Goal: Information Seeking & Learning: Learn about a topic

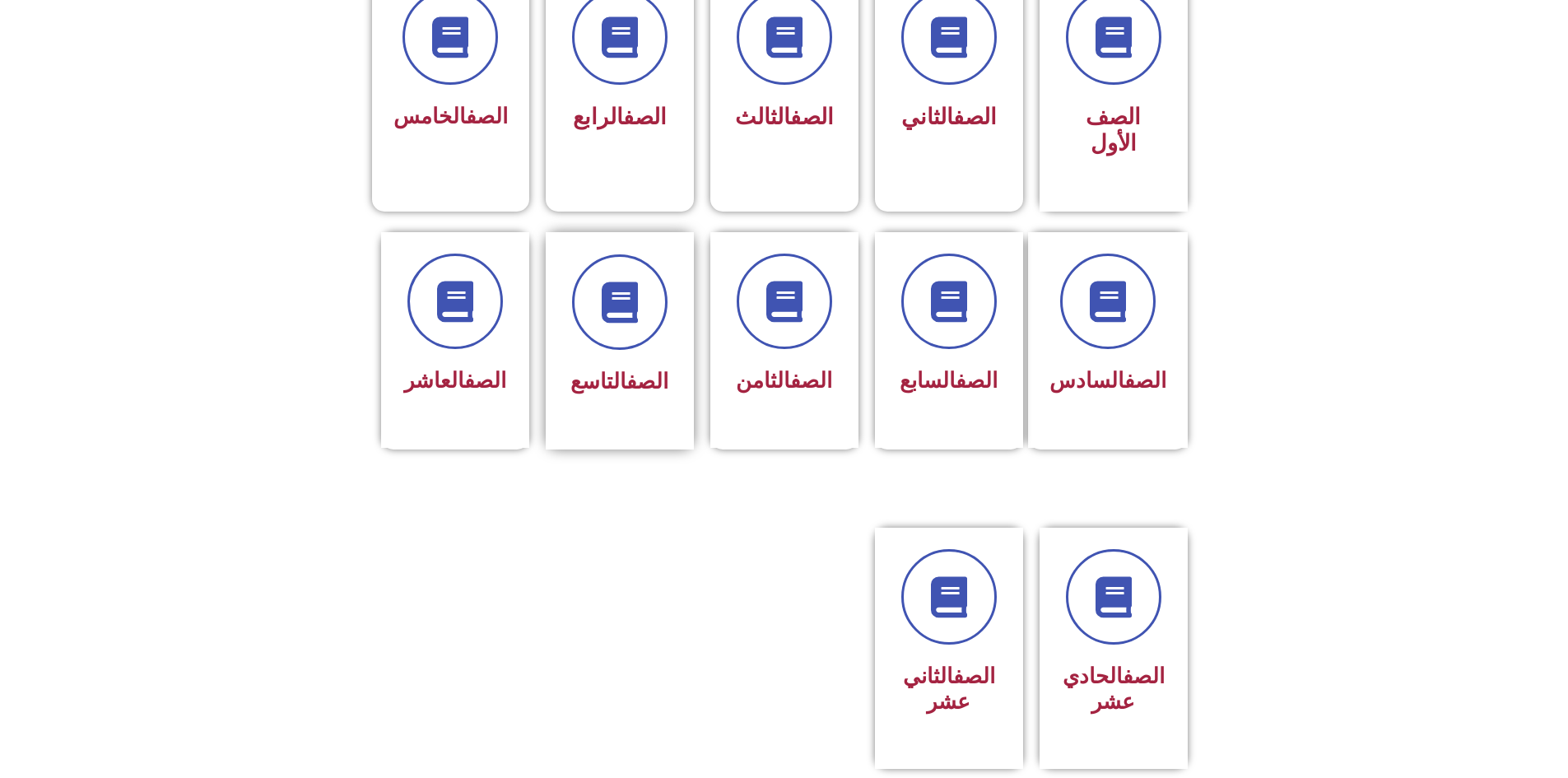
scroll to position [329, 0]
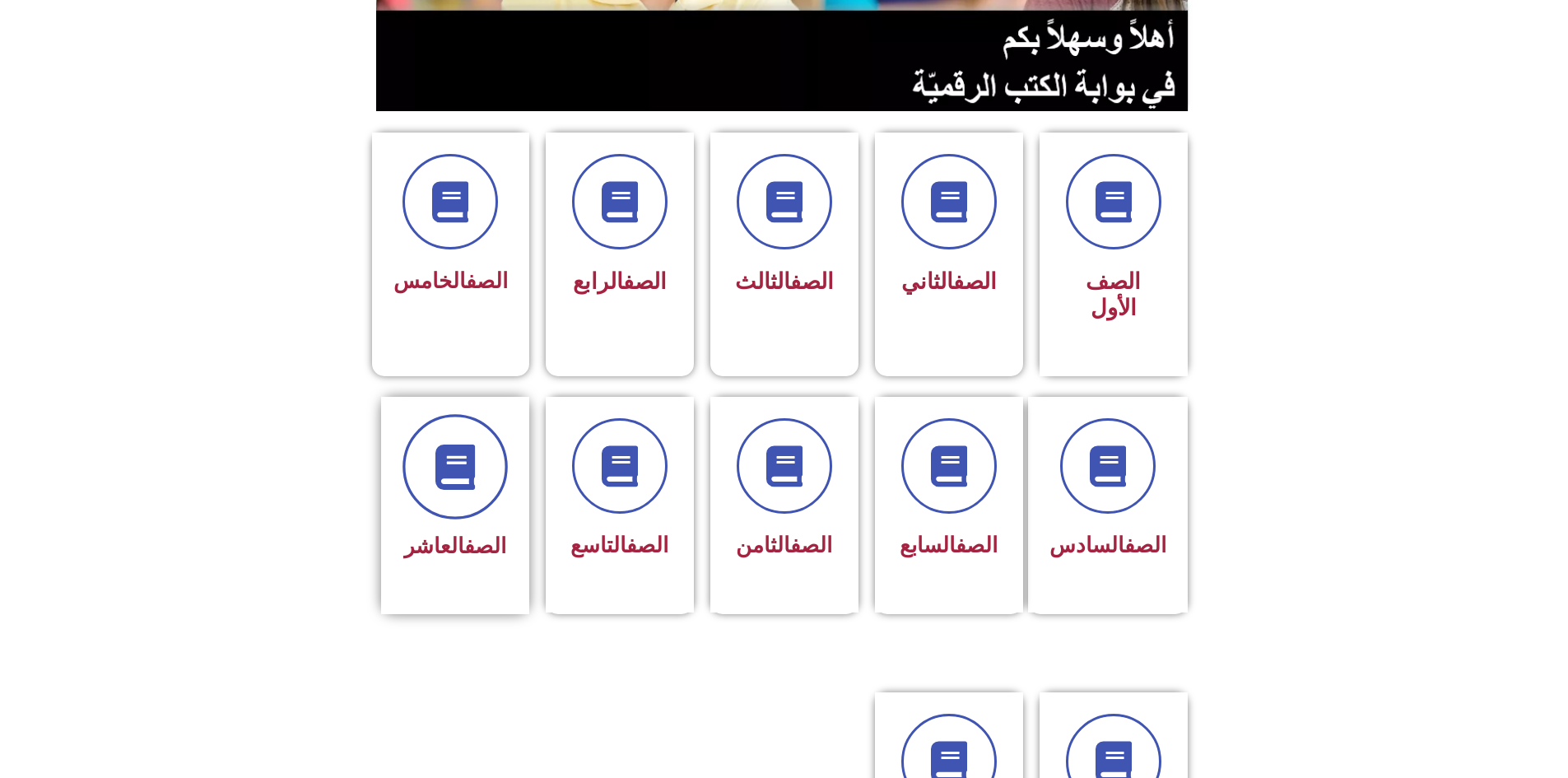
click at [436, 443] on icon at bounding box center [455, 466] width 45 height 46
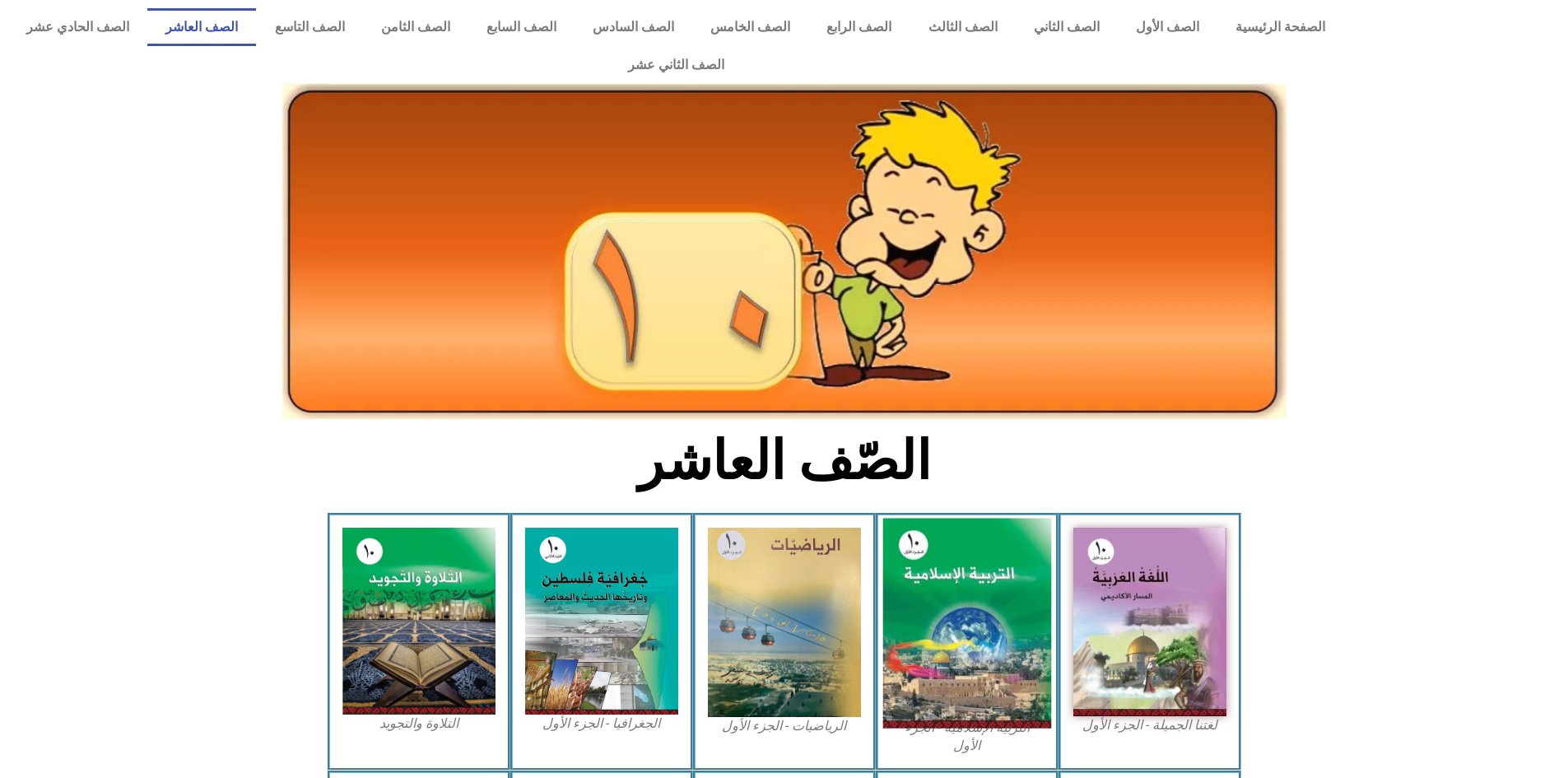
click at [961, 604] on img at bounding box center [966, 623] width 169 height 210
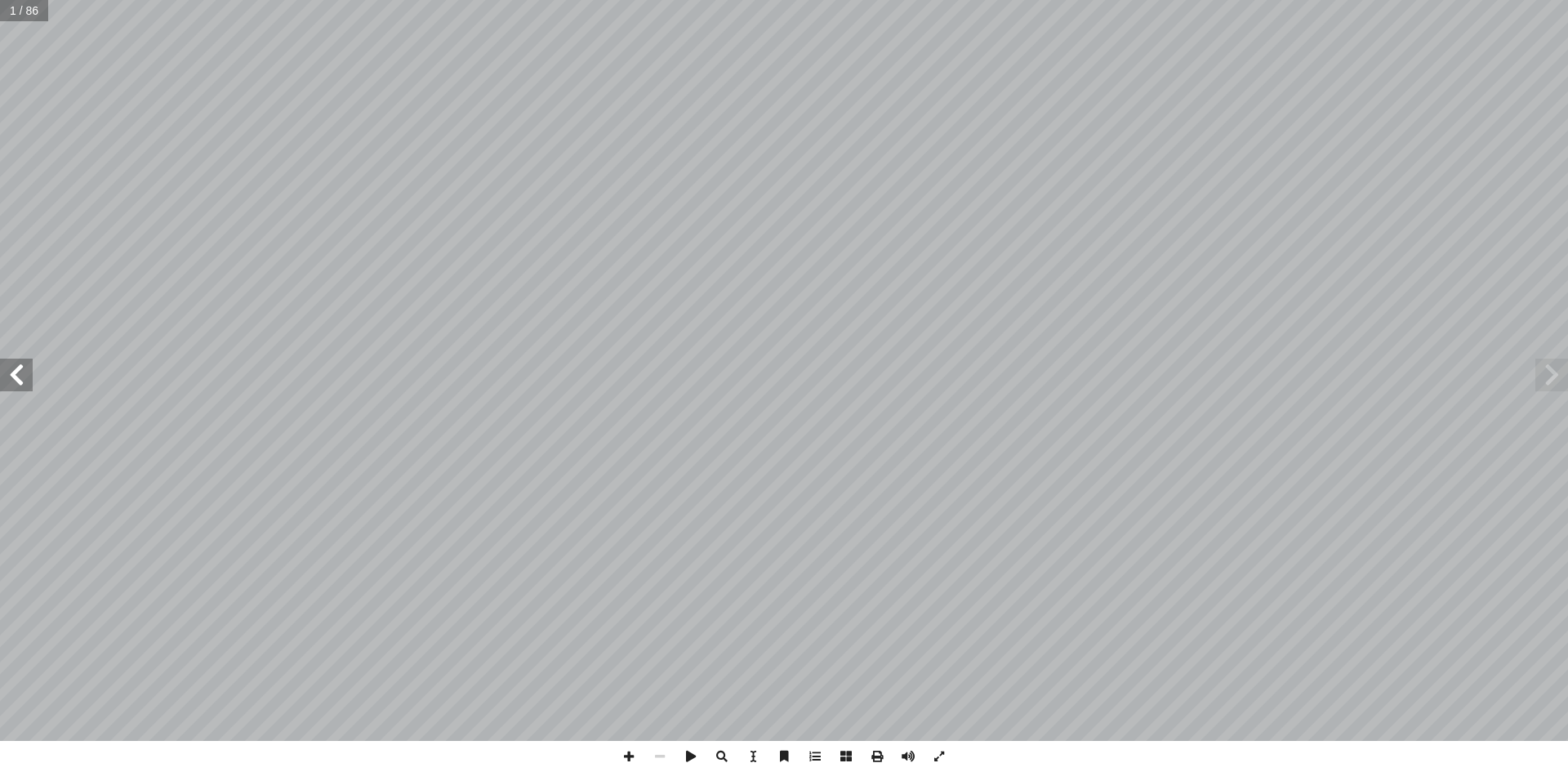
click at [12, 379] on span at bounding box center [16, 374] width 33 height 33
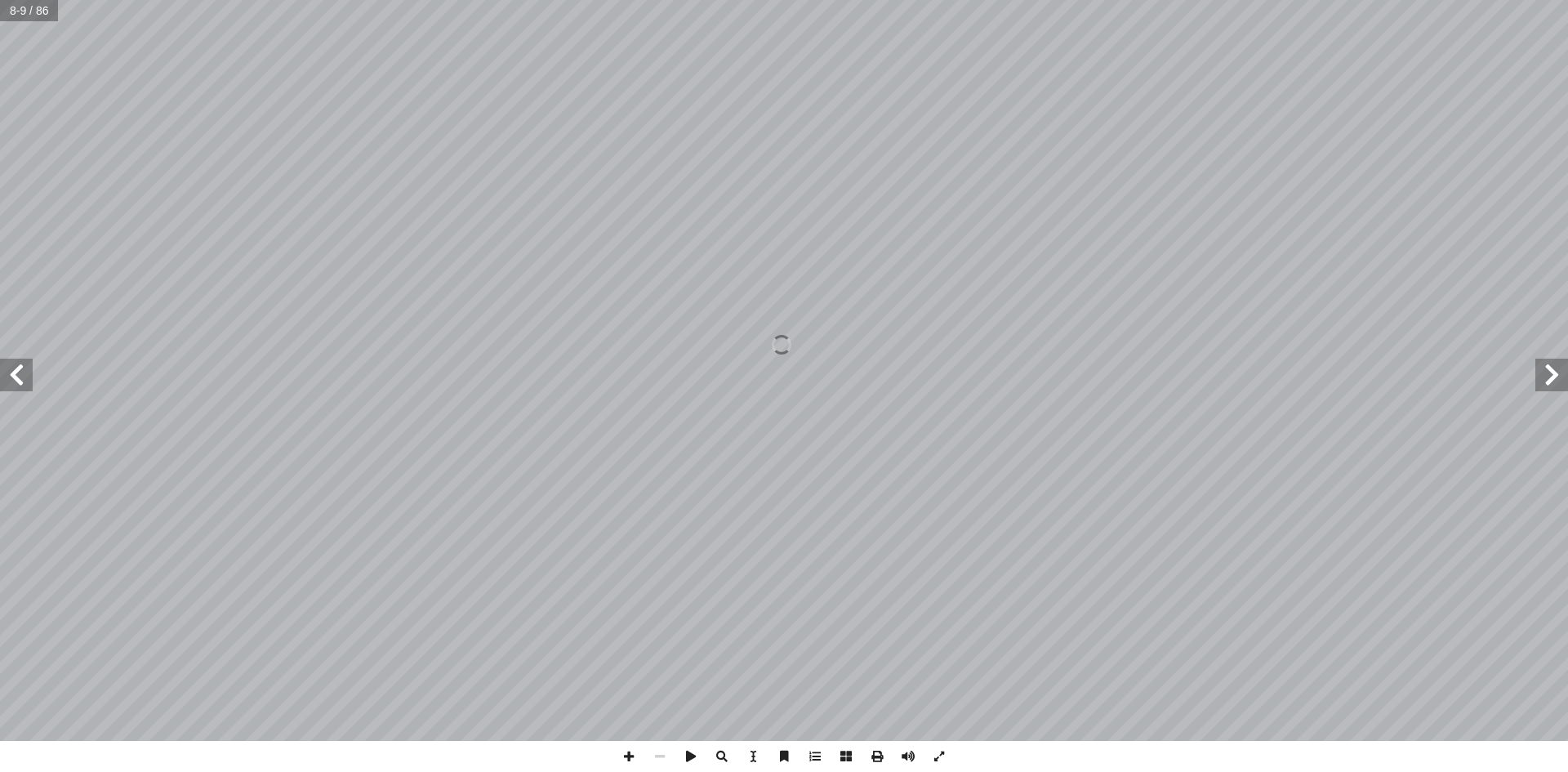
click at [12, 379] on span at bounding box center [16, 374] width 33 height 33
click at [1550, 388] on span at bounding box center [1551, 374] width 33 height 33
click at [1548, 374] on span at bounding box center [1551, 374] width 33 height 33
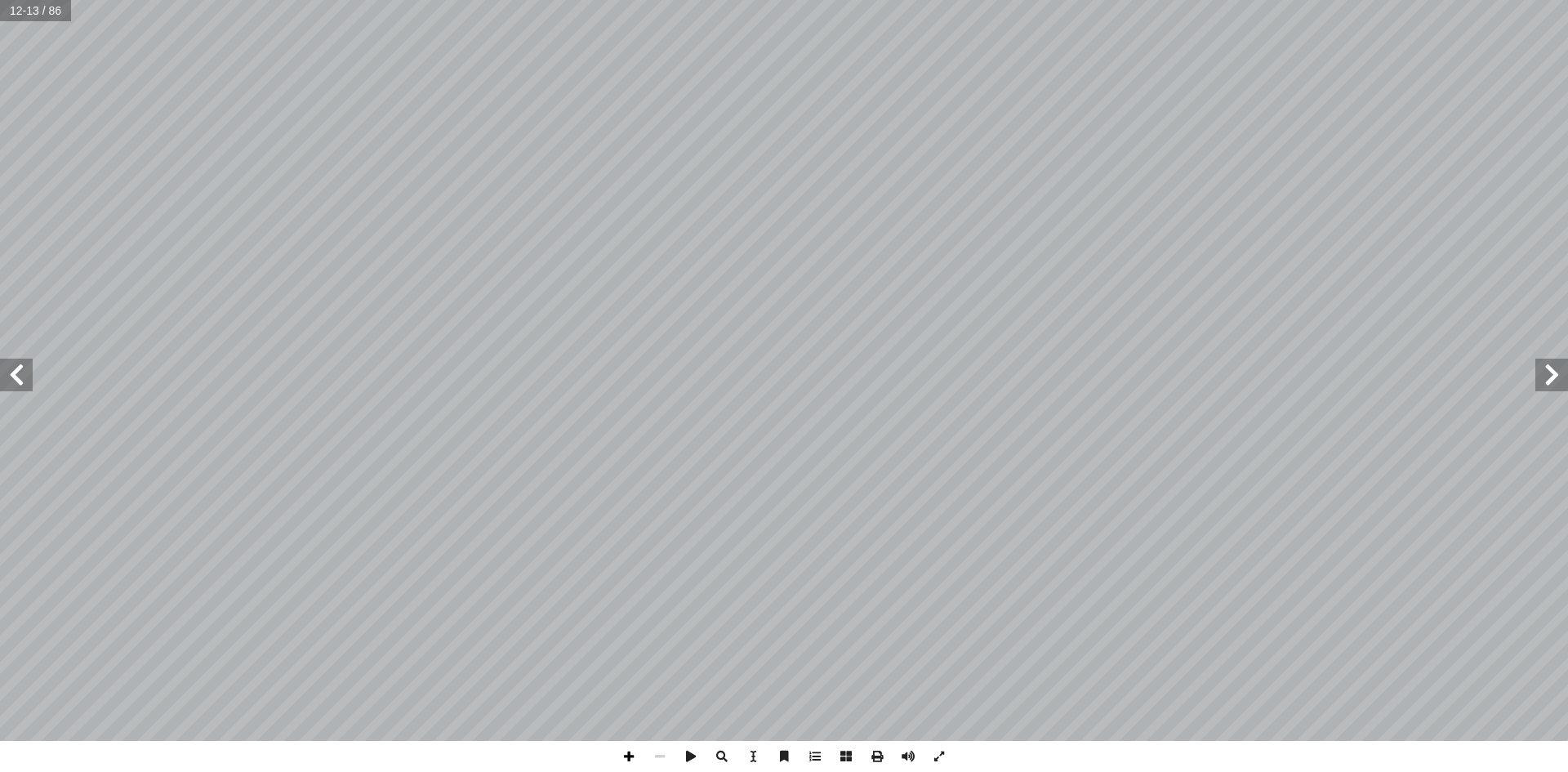
click at [628, 755] on span at bounding box center [628, 756] width 31 height 31
click at [1094, 149] on html "الصفحة الرئيسية الصف الأول الصف الثاني الصف الثالث الصف الرابع الصف الخامس الصف…" at bounding box center [784, 74] width 1568 height 149
click at [780, 755] on span at bounding box center [784, 756] width 31 height 31
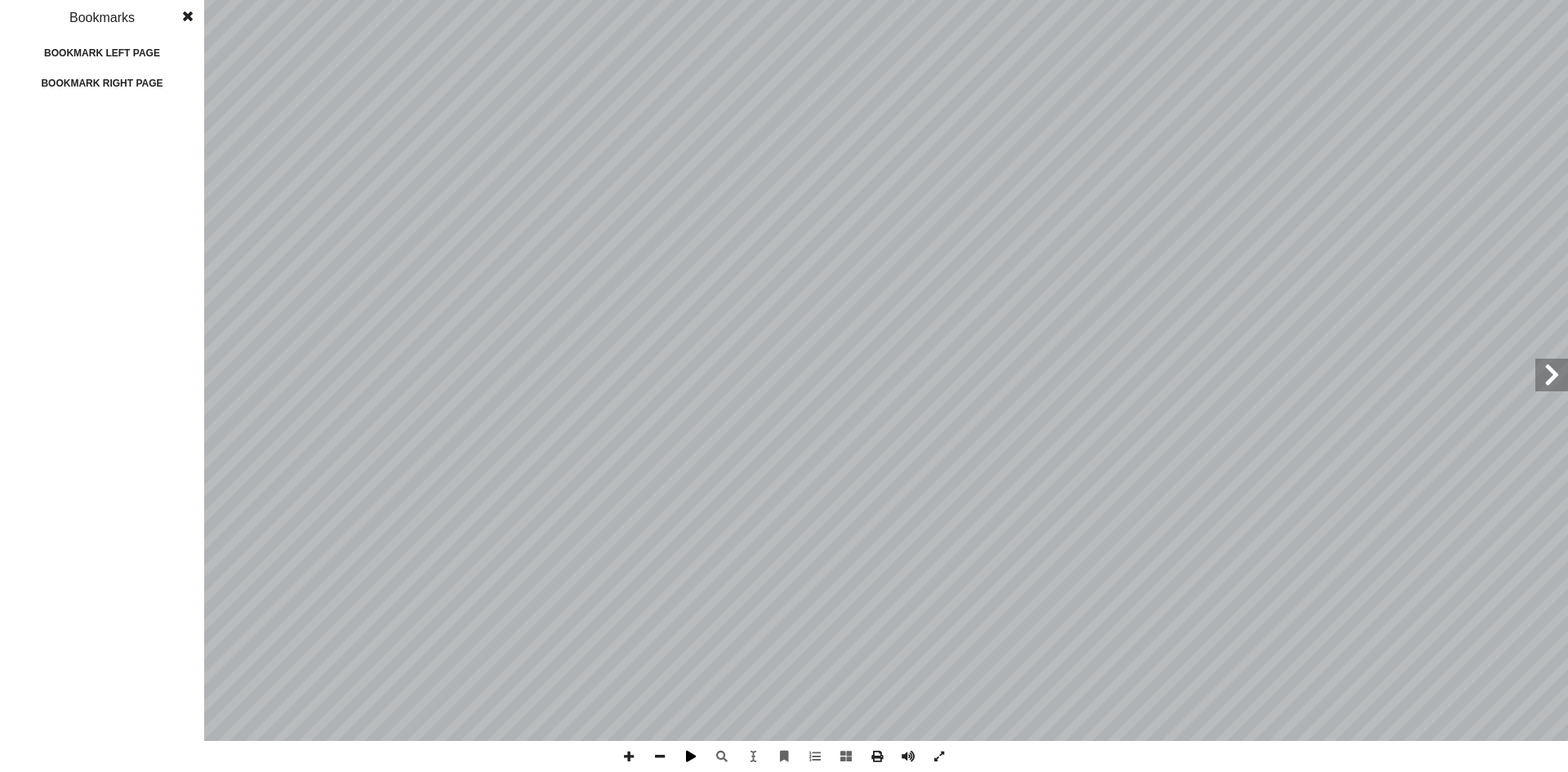
click at [695, 756] on span at bounding box center [690, 756] width 31 height 31
click at [694, 756] on span at bounding box center [690, 756] width 31 height 31
click at [656, 753] on span at bounding box center [659, 756] width 31 height 31
click at [670, 756] on span at bounding box center [659, 756] width 31 height 31
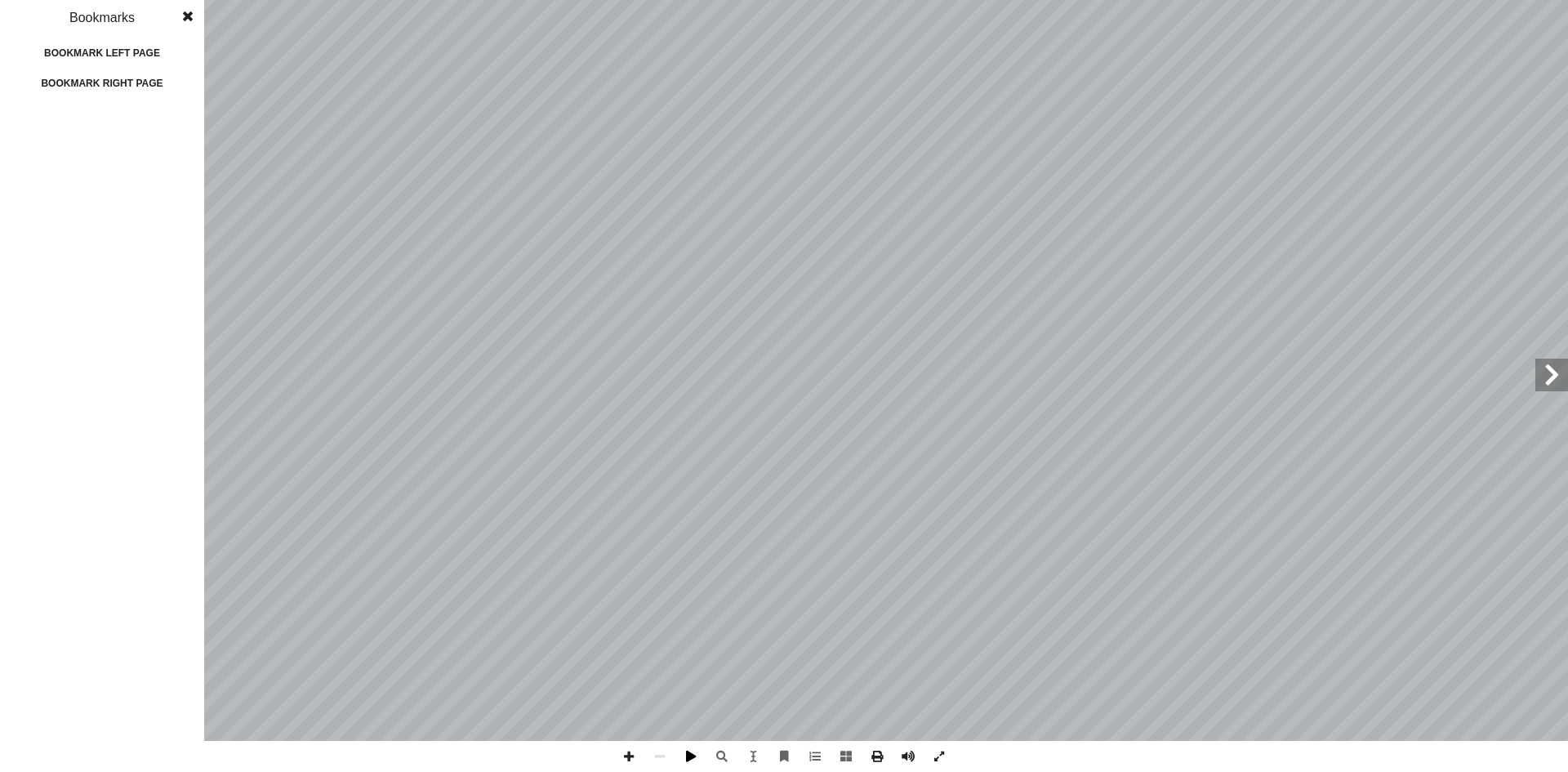
click at [685, 755] on span at bounding box center [690, 756] width 31 height 31
click at [654, 760] on span at bounding box center [659, 756] width 31 height 31
click at [621, 752] on span at bounding box center [628, 756] width 31 height 31
click at [692, 757] on span at bounding box center [690, 756] width 31 height 31
click at [660, 758] on span at bounding box center [659, 756] width 31 height 31
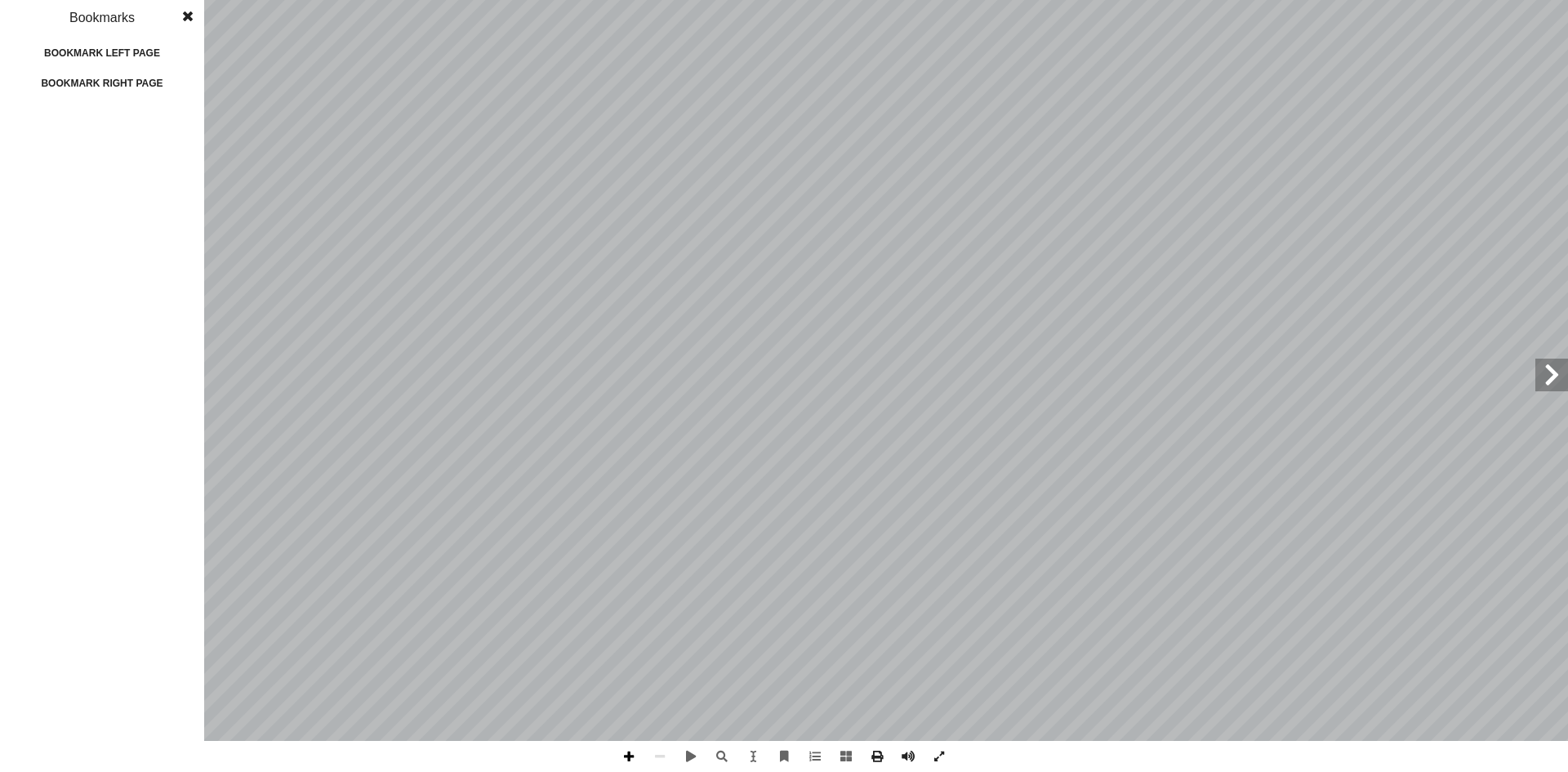
click at [628, 759] on span at bounding box center [628, 756] width 31 height 31
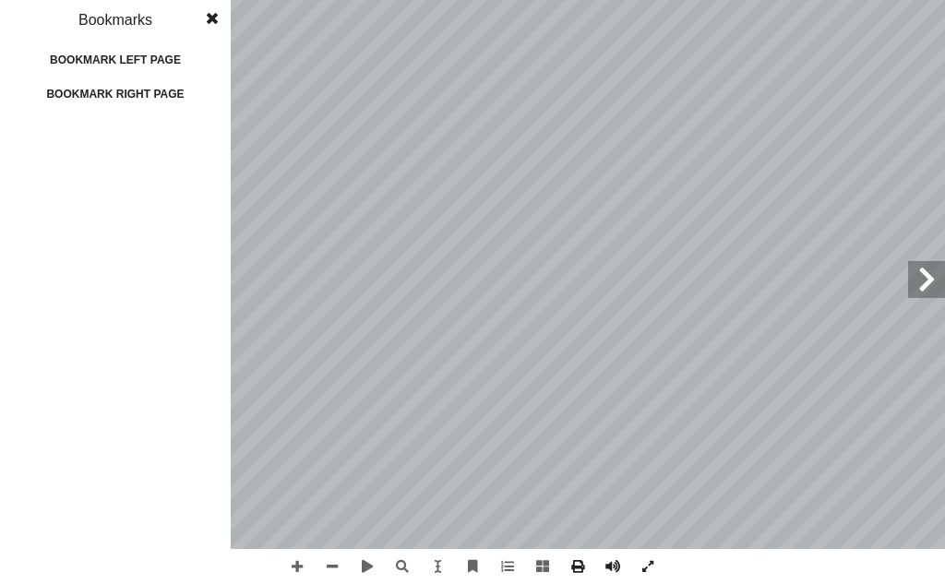
click at [732, 550] on div "8 هداف: أ ال� درين على: � ن يكونوا ق أ ا ية الدرس � من الطلبة بعد نه ُ ع َّ ق َ…" at bounding box center [472, 292] width 945 height 584
click at [215, 23] on span at bounding box center [212, 18] width 33 height 37
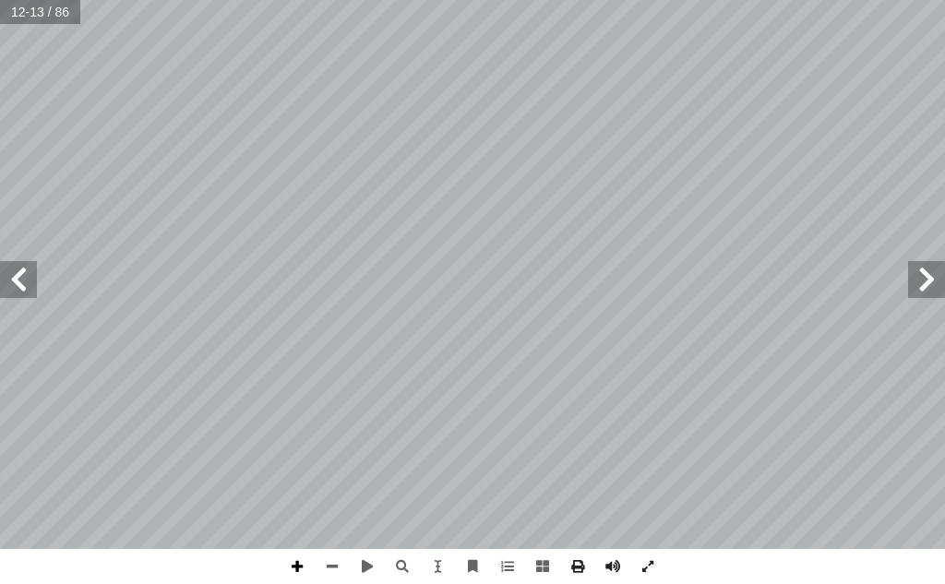
click at [285, 569] on span at bounding box center [297, 566] width 35 height 35
click at [331, 562] on span at bounding box center [332, 566] width 35 height 35
click at [296, 569] on span at bounding box center [297, 566] width 35 height 35
click at [322, 559] on span at bounding box center [332, 566] width 35 height 35
click at [303, 565] on span at bounding box center [297, 566] width 35 height 35
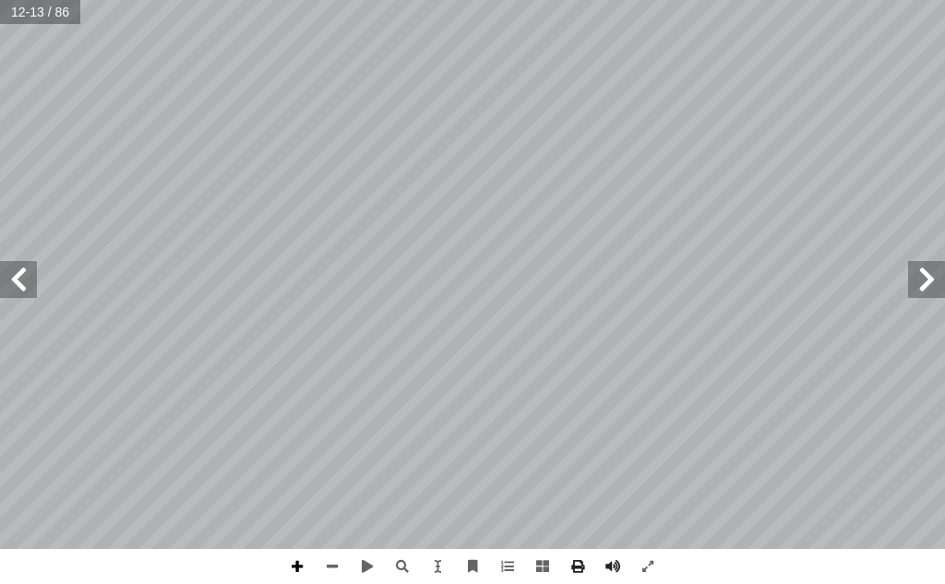
click at [303, 560] on span at bounding box center [297, 566] width 35 height 35
click at [323, 561] on span at bounding box center [332, 566] width 35 height 35
click at [328, 560] on span at bounding box center [332, 566] width 35 height 35
click at [358, 559] on span at bounding box center [367, 566] width 35 height 35
click at [362, 561] on span at bounding box center [367, 566] width 35 height 35
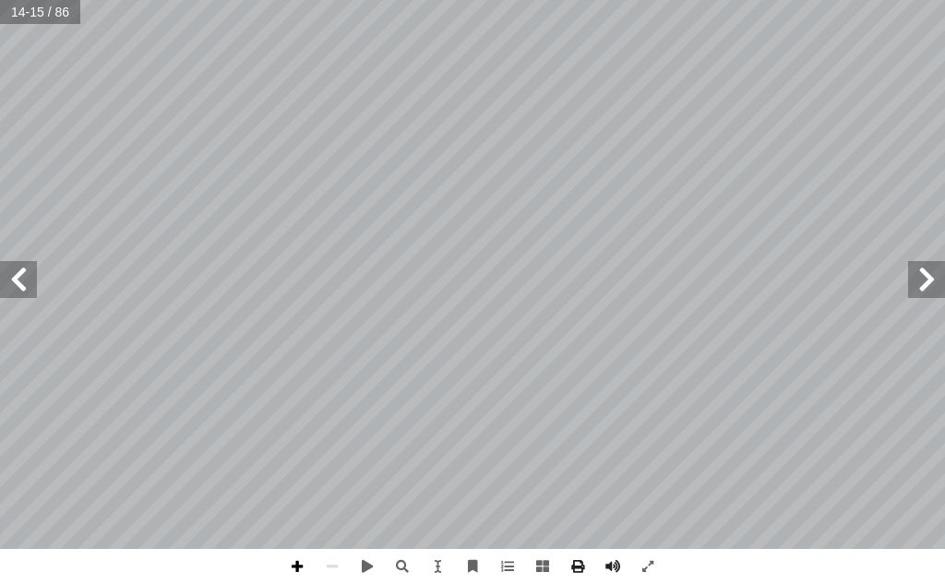
drag, startPoint x: 350, startPoint y: 557, endPoint x: 296, endPoint y: 564, distance: 53.9
click at [296, 564] on span at bounding box center [297, 566] width 35 height 35
drag, startPoint x: 299, startPoint y: 550, endPoint x: 156, endPoint y: 565, distance: 143.8
click at [144, 580] on div "١٠ ِ غيرة ّ الص ِ مرة ّ الث ِ هذه َ ، وجعل ِ ه ِ بروز َ حين ُ ه َ ثمر ُ تحفظ ً …" at bounding box center [472, 292] width 945 height 584
click at [294, 559] on span at bounding box center [297, 566] width 35 height 35
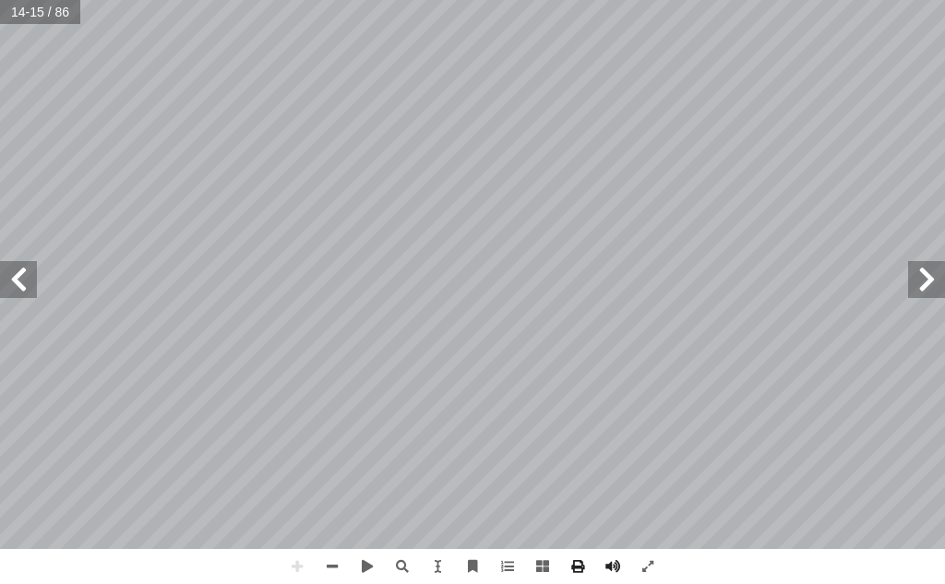
click at [161, 125] on html "الصفحة الرئيسية الصف الأول الصف الثاني الصف الثالث الصف الرابع الصف الخامس الصف…" at bounding box center [472, 62] width 945 height 125
click at [322, 565] on span at bounding box center [332, 566] width 35 height 35
click at [293, 572] on span at bounding box center [297, 566] width 35 height 35
